Goal: Task Accomplishment & Management: Manage account settings

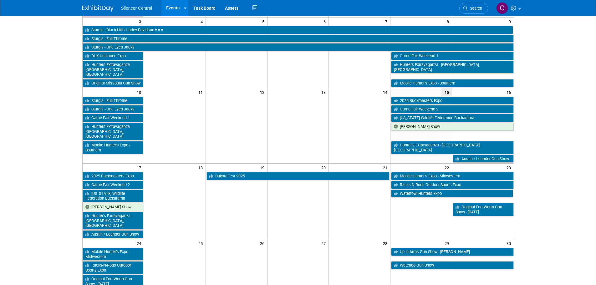
scroll to position [125, 0]
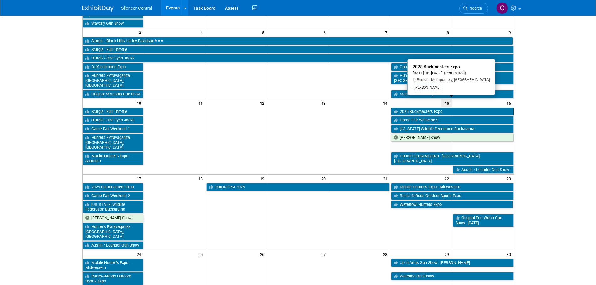
click at [413, 108] on link "2025 Buckmasters Expo" at bounding box center [452, 112] width 122 height 8
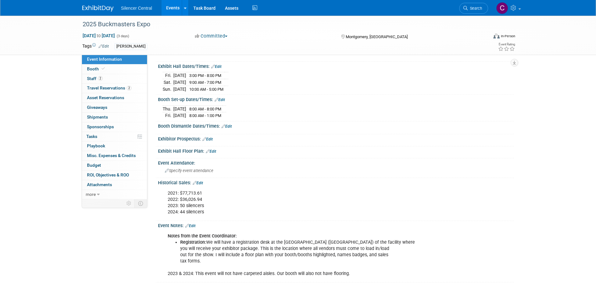
click at [201, 181] on link "Edit" at bounding box center [198, 183] width 10 height 4
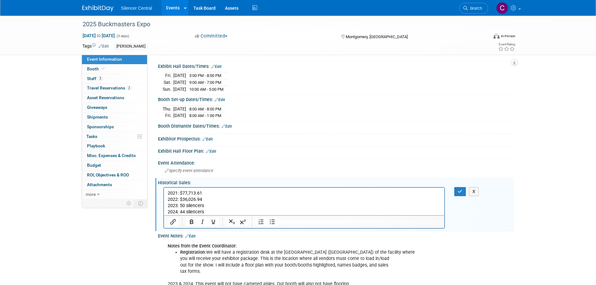
click at [227, 212] on p "2021: $77,713.61 2022: $36,026.94 2023: 50 silencers 2024: 44 silencers" at bounding box center [303, 202] width 273 height 25
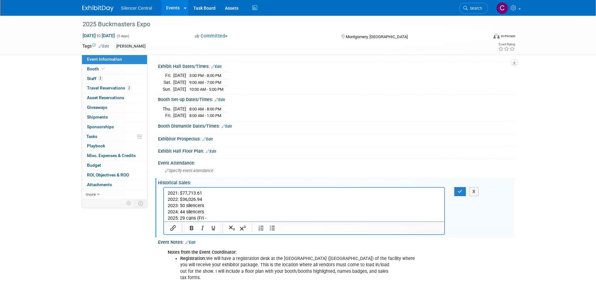
click at [208, 218] on p "2025: 29 cans (Fri -" at bounding box center [303, 218] width 273 height 6
click at [230, 218] on p "2025: 29 cans (Fri - 5, Sat -" at bounding box center [303, 218] width 273 height 6
click at [249, 217] on p "2025: 29 cans (Fri - 5, Sat - 14, Sun -" at bounding box center [303, 218] width 273 height 6
click at [463, 188] on button "button" at bounding box center [460, 191] width 12 height 9
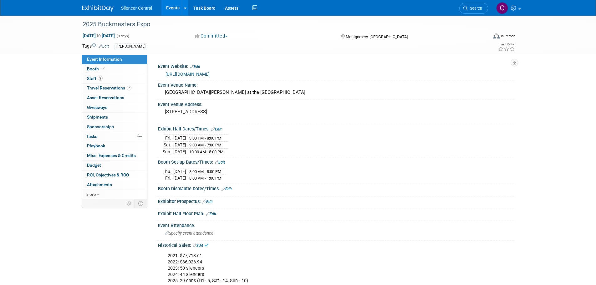
click at [95, 8] on img at bounding box center [97, 8] width 31 height 6
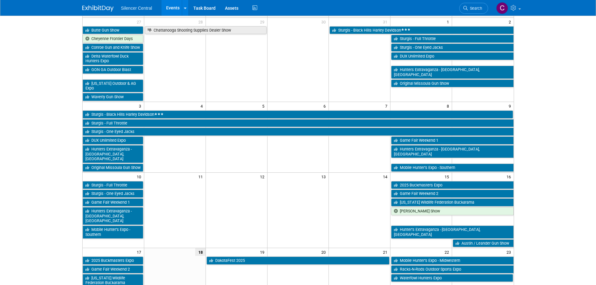
scroll to position [125, 0]
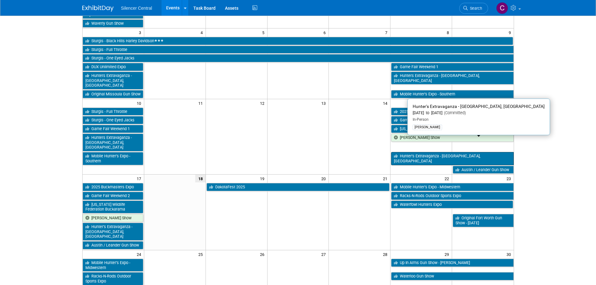
click at [414, 152] on link "Hunter’s Extravaganza - [GEOGRAPHIC_DATA], [GEOGRAPHIC_DATA]" at bounding box center [452, 158] width 122 height 13
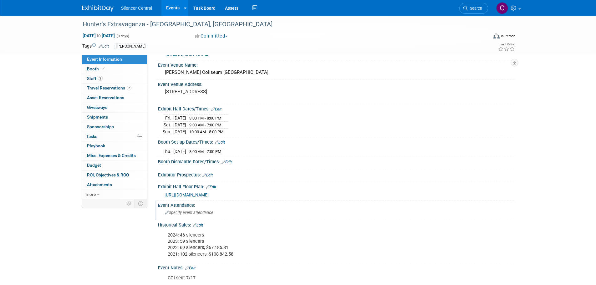
scroll to position [31, 0]
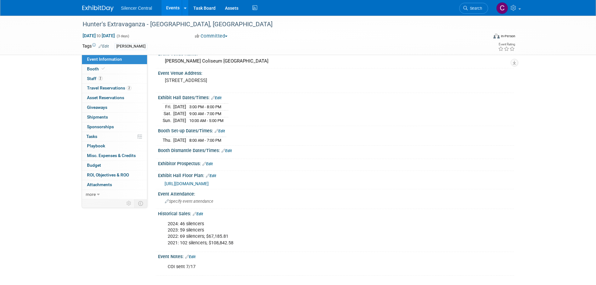
click at [202, 213] on link "Edit" at bounding box center [198, 214] width 10 height 4
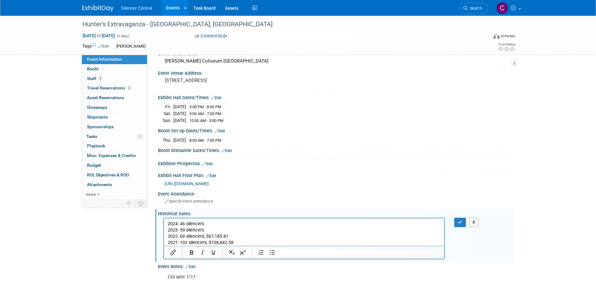
scroll to position [0, 0]
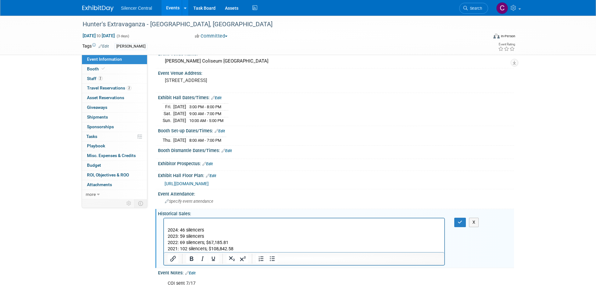
click at [169, 224] on p "Rich Text Area. Press ALT-0 for help." at bounding box center [303, 224] width 273 height 6
click at [222, 224] on p "2025: 55 cans (Fri - 9, Sat -" at bounding box center [303, 224] width 273 height 6
click at [245, 223] on p "2025: 55 cans (Fri - 9, Sat - 26, Sun -" at bounding box center [303, 224] width 273 height 6
click at [460, 222] on icon "button" at bounding box center [460, 222] width 5 height 4
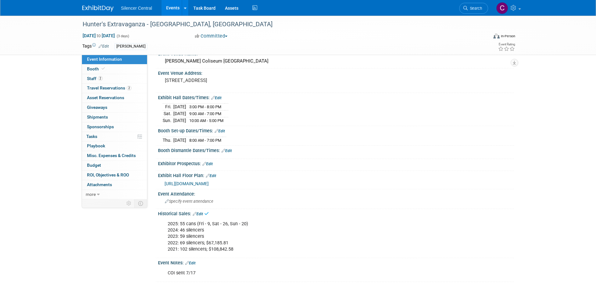
click at [89, 6] on img at bounding box center [97, 8] width 31 height 6
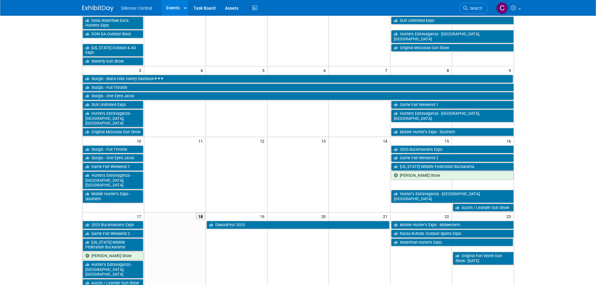
scroll to position [94, 0]
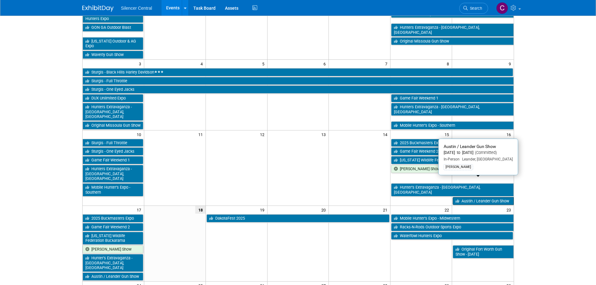
click at [466, 197] on link "Austin / Leander Gun Show" at bounding box center [483, 201] width 61 height 8
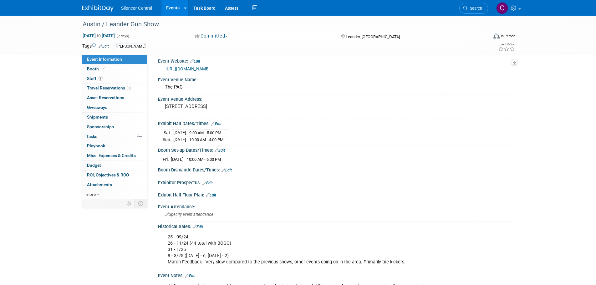
scroll to position [63, 0]
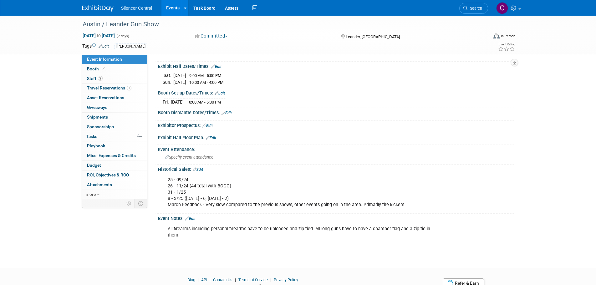
click at [202, 169] on link "Edit" at bounding box center [198, 169] width 10 height 4
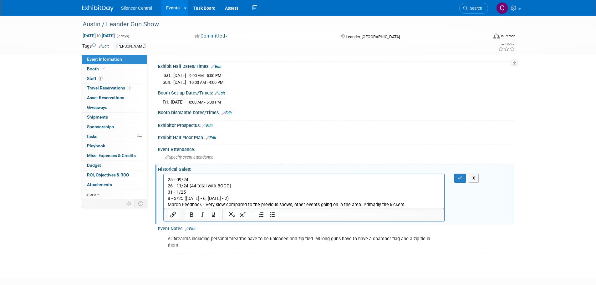
scroll to position [0, 0]
click at [401, 203] on p "25 - 09/24 26 - 11/24 (44 total with BOGO) 31 - 1/25 8 - 3/25 ([DATE] - 6, [DAT…" at bounding box center [303, 191] width 273 height 31
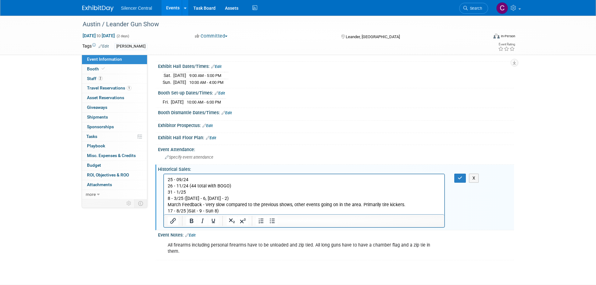
click at [187, 211] on p "17 - 8/25 )Sat - 9 - Sun 8)" at bounding box center [303, 211] width 273 height 6
click at [462, 176] on icon "button" at bounding box center [460, 178] width 5 height 4
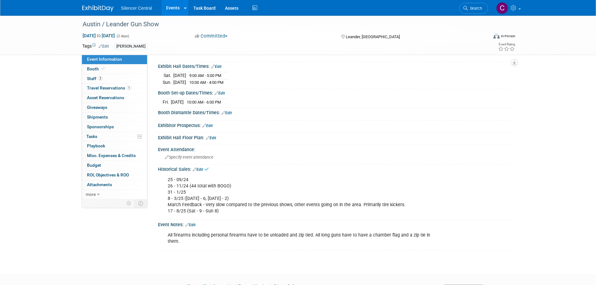
click at [98, 11] on img at bounding box center [97, 8] width 31 height 6
